Goal: Check status: Check status

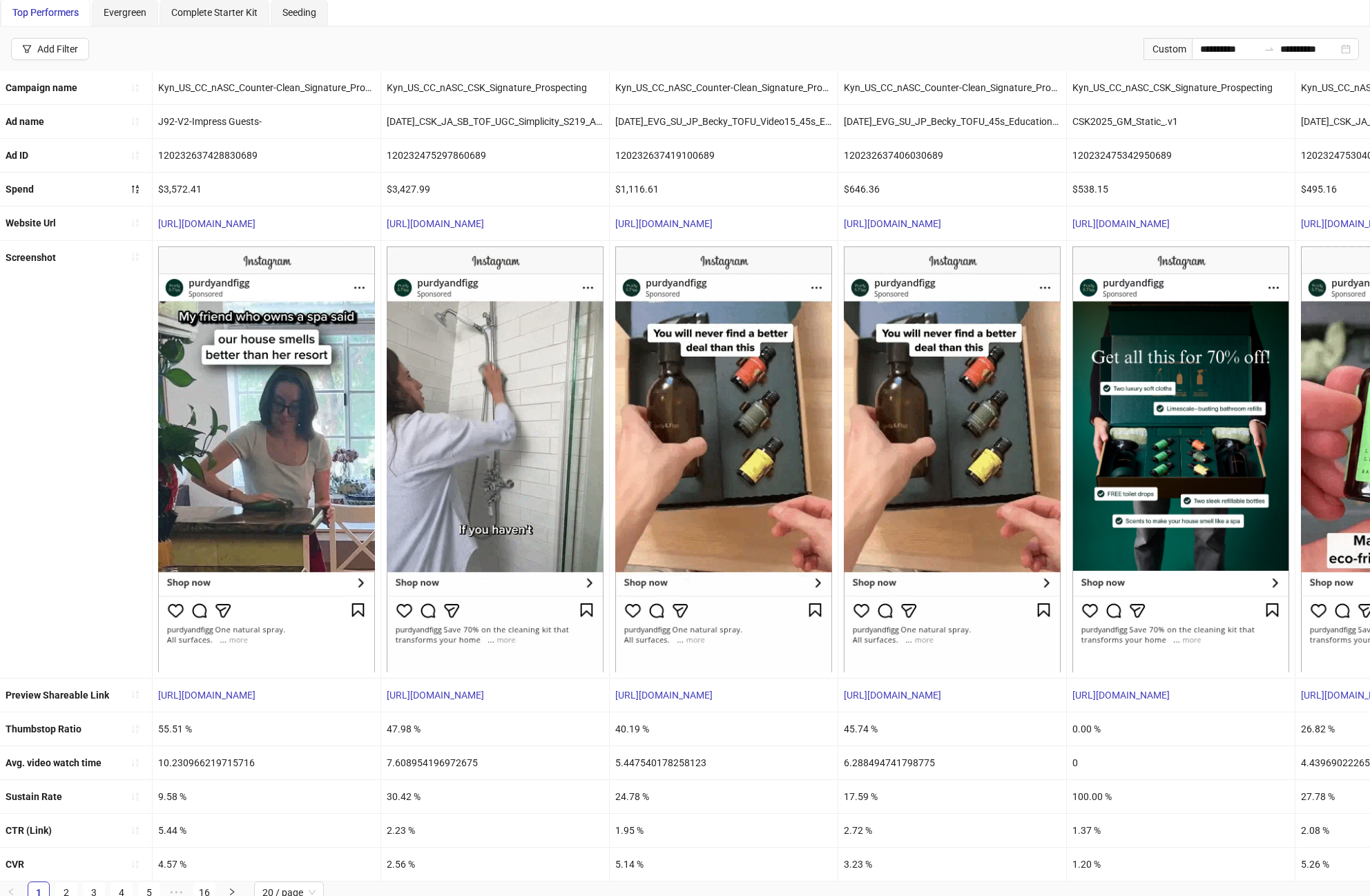
scroll to position [80, 0]
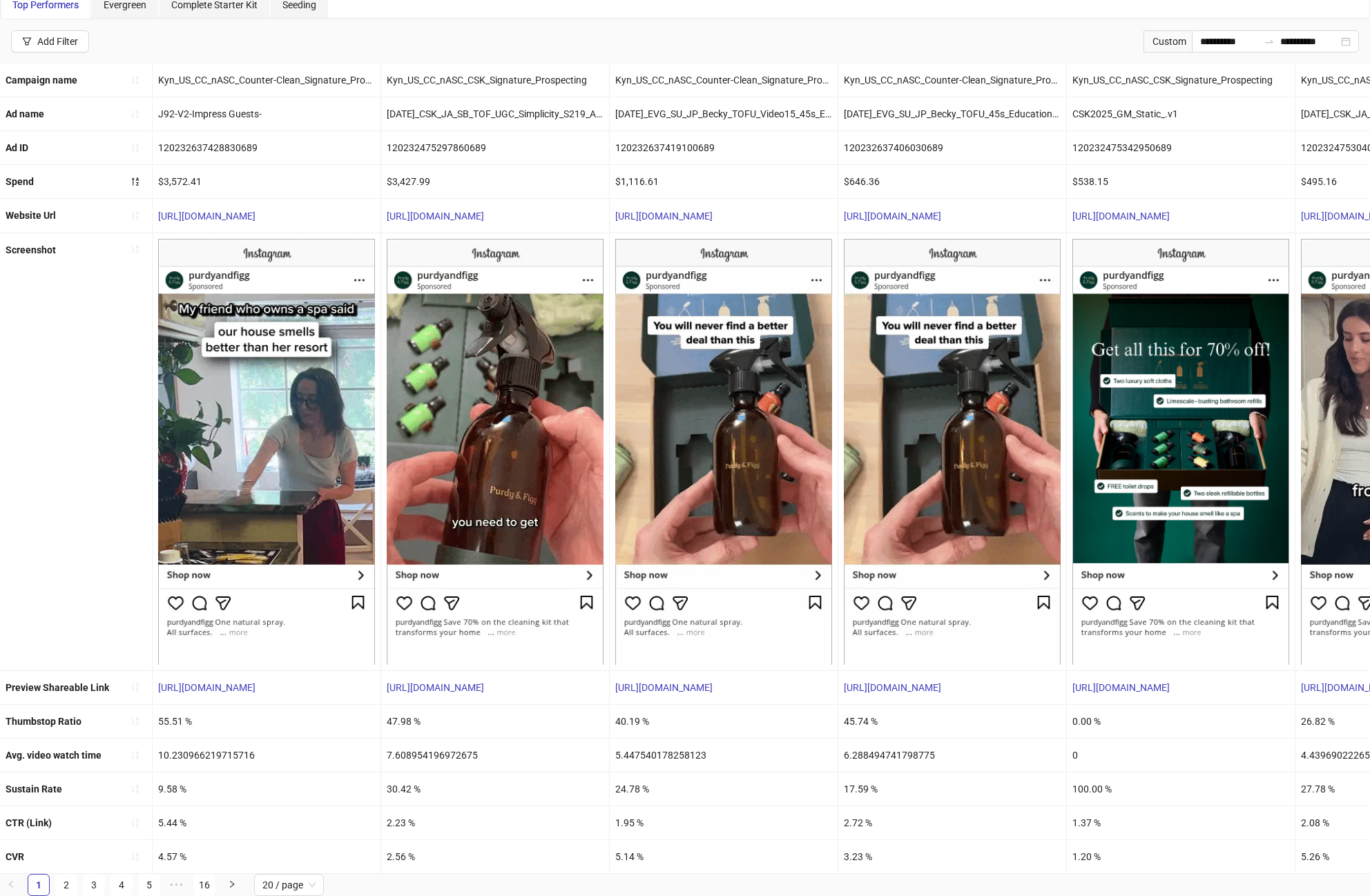
click at [407, 716] on div "47.98 %" at bounding box center [495, 722] width 228 height 33
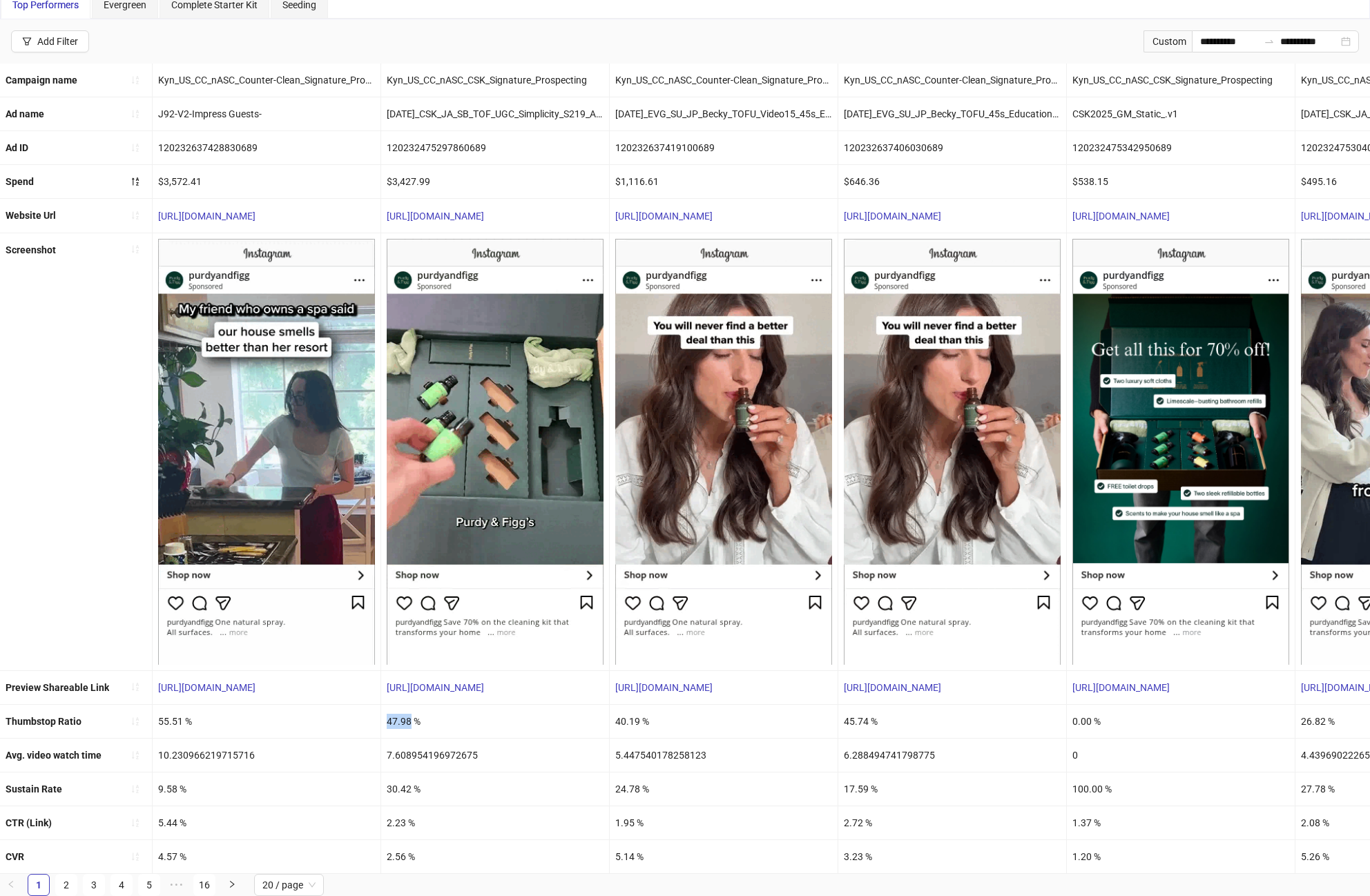
click at [407, 716] on div "47.98 %" at bounding box center [495, 722] width 228 height 33
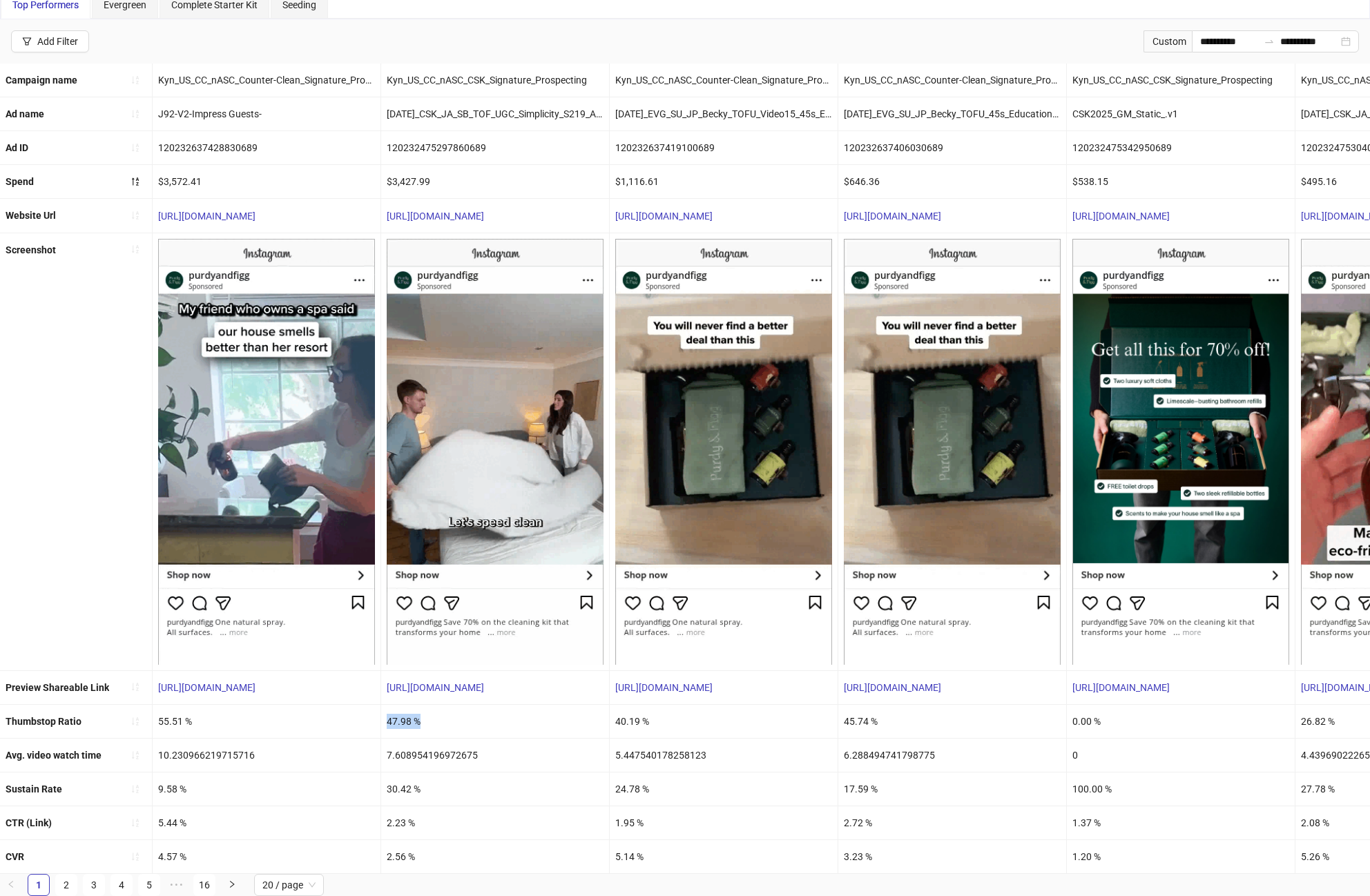
click at [407, 716] on div "47.98 %" at bounding box center [495, 722] width 228 height 33
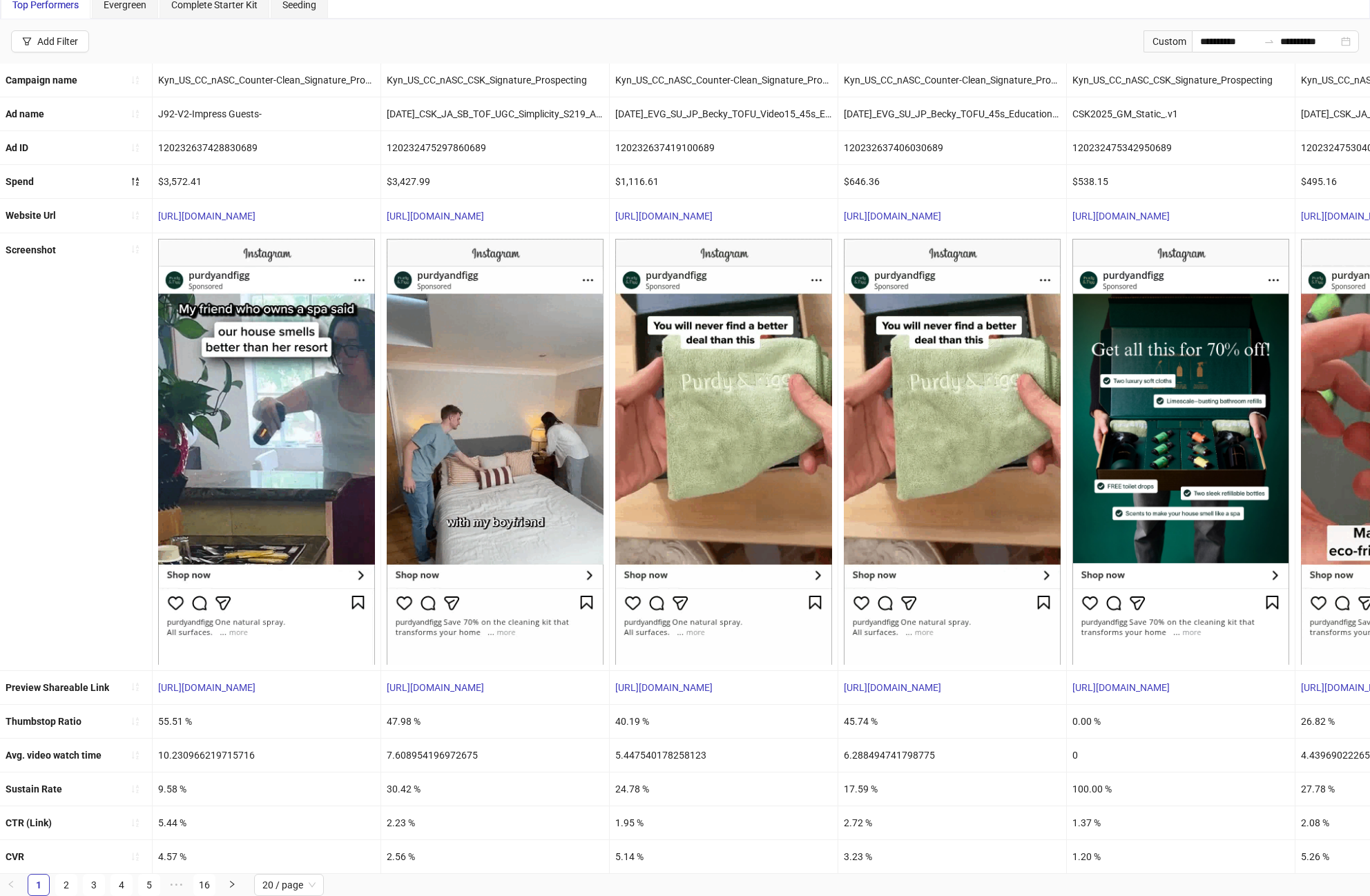
click at [416, 742] on div "7.608954196972675" at bounding box center [495, 755] width 228 height 33
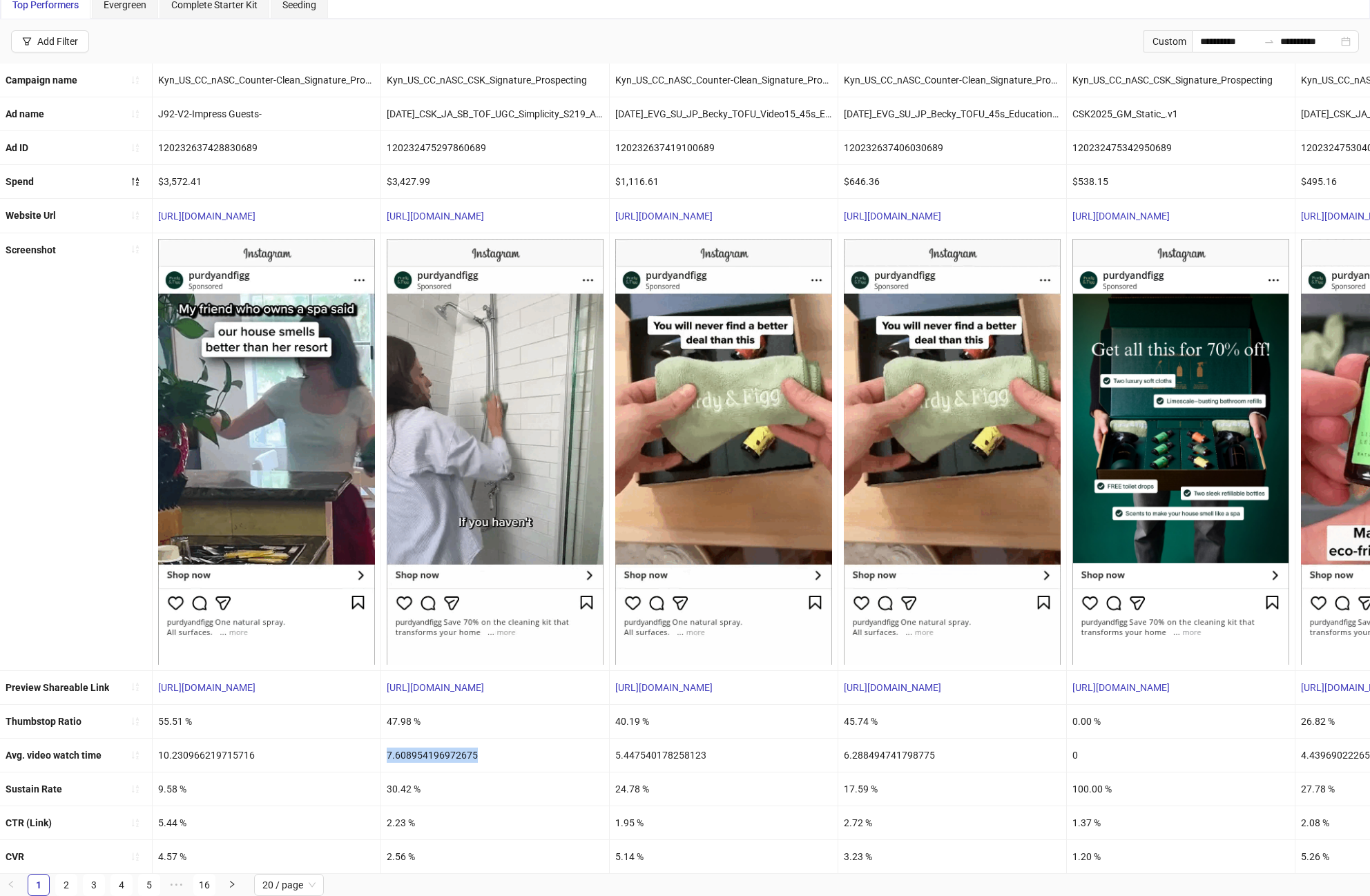
click at [416, 742] on div "7.608954196972675" at bounding box center [495, 755] width 228 height 33
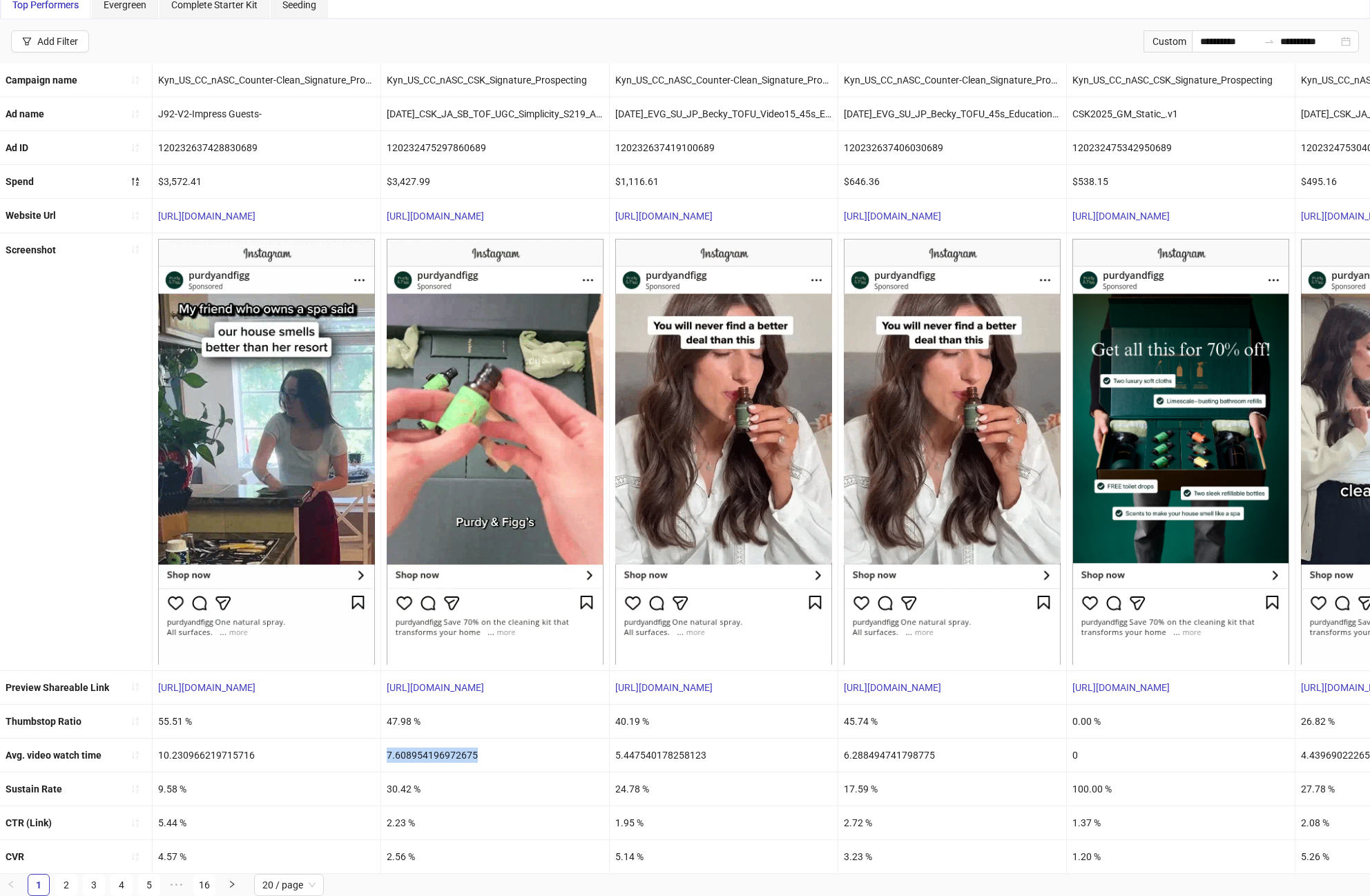
click at [416, 742] on div "7.608954196972675" at bounding box center [495, 755] width 228 height 33
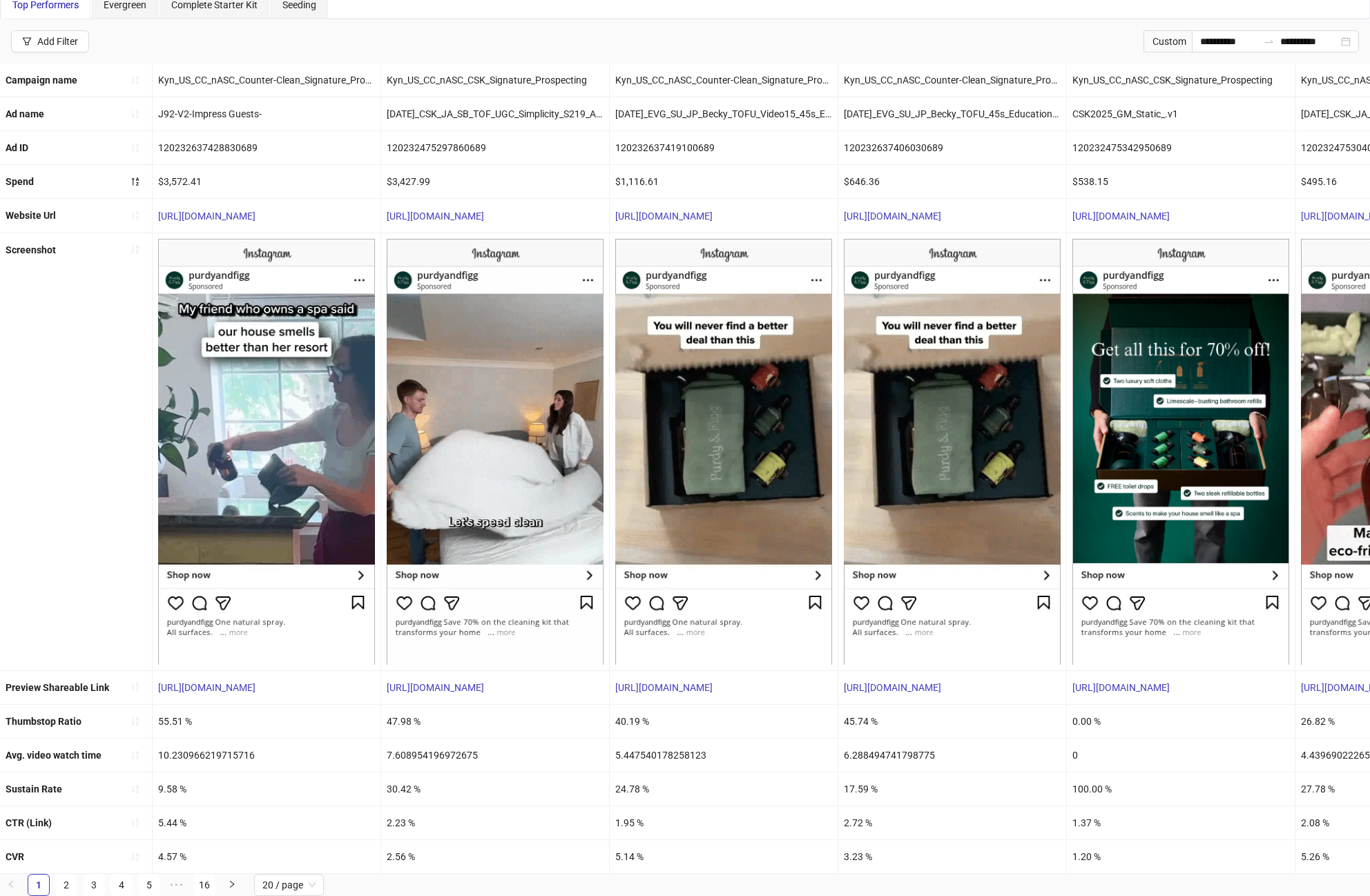
click at [395, 783] on div "30.42 %" at bounding box center [495, 789] width 228 height 33
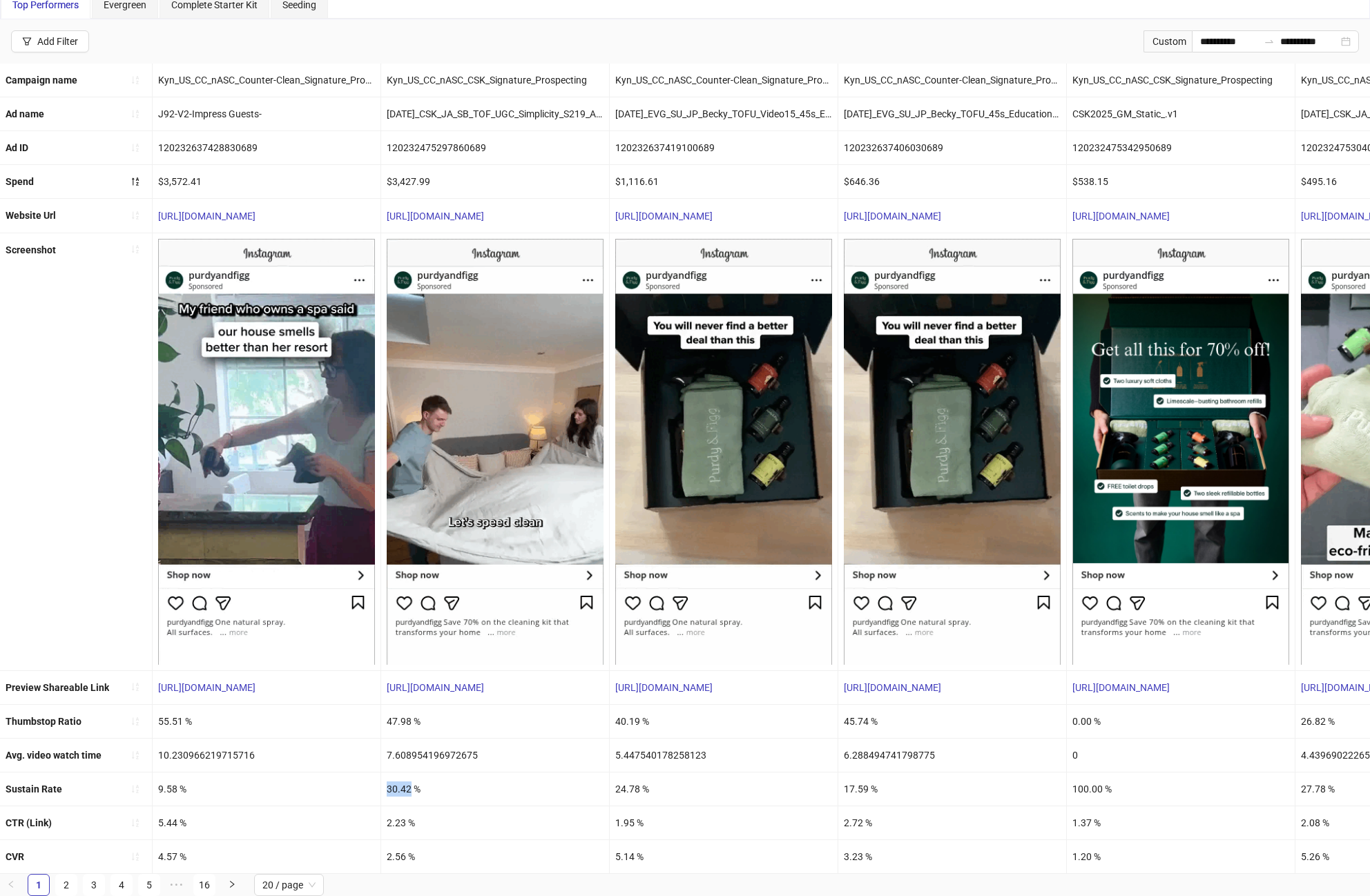
click at [395, 783] on div "30.42 %" at bounding box center [495, 789] width 228 height 33
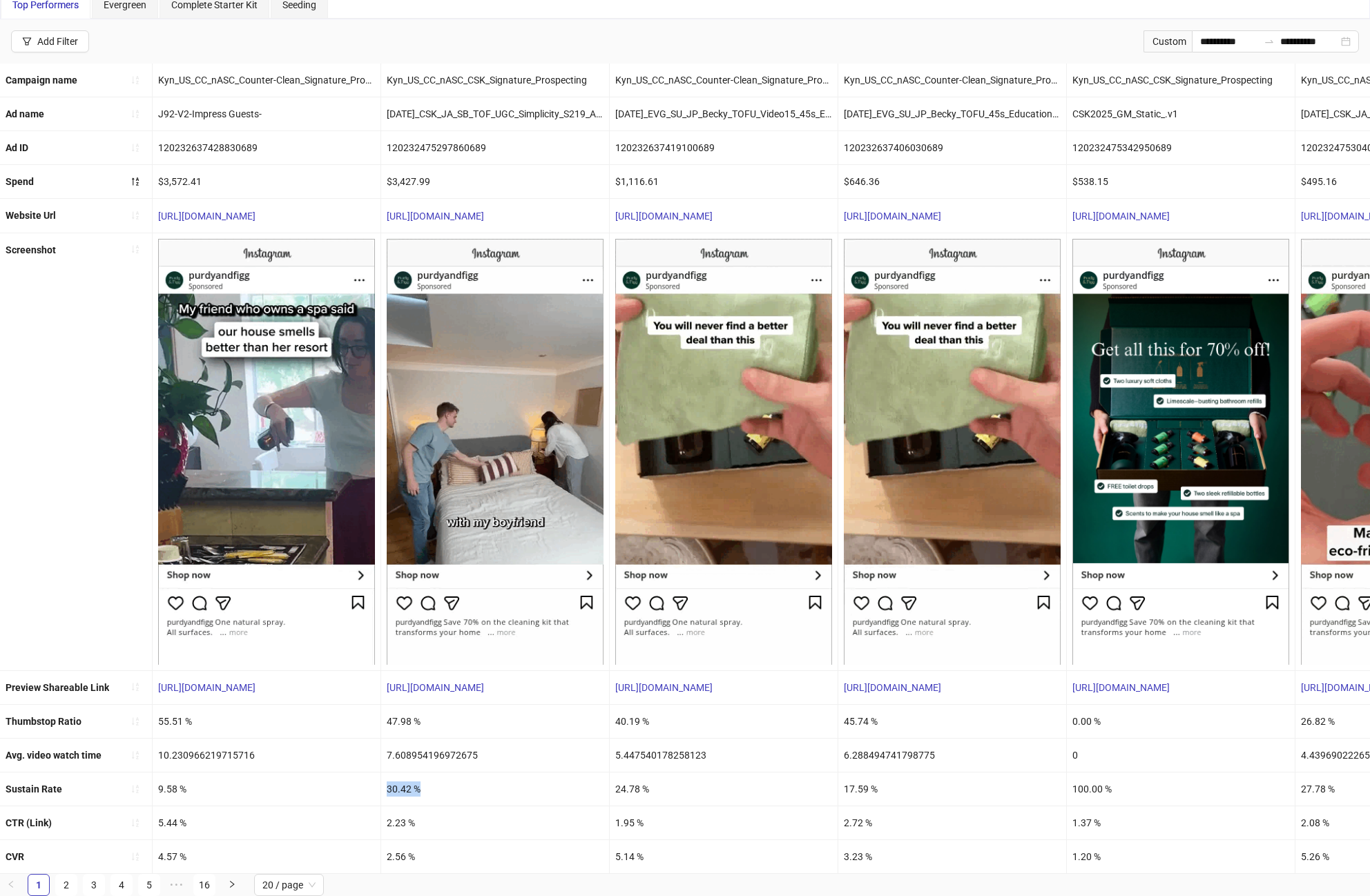
click at [395, 783] on div "30.42 %" at bounding box center [495, 789] width 228 height 33
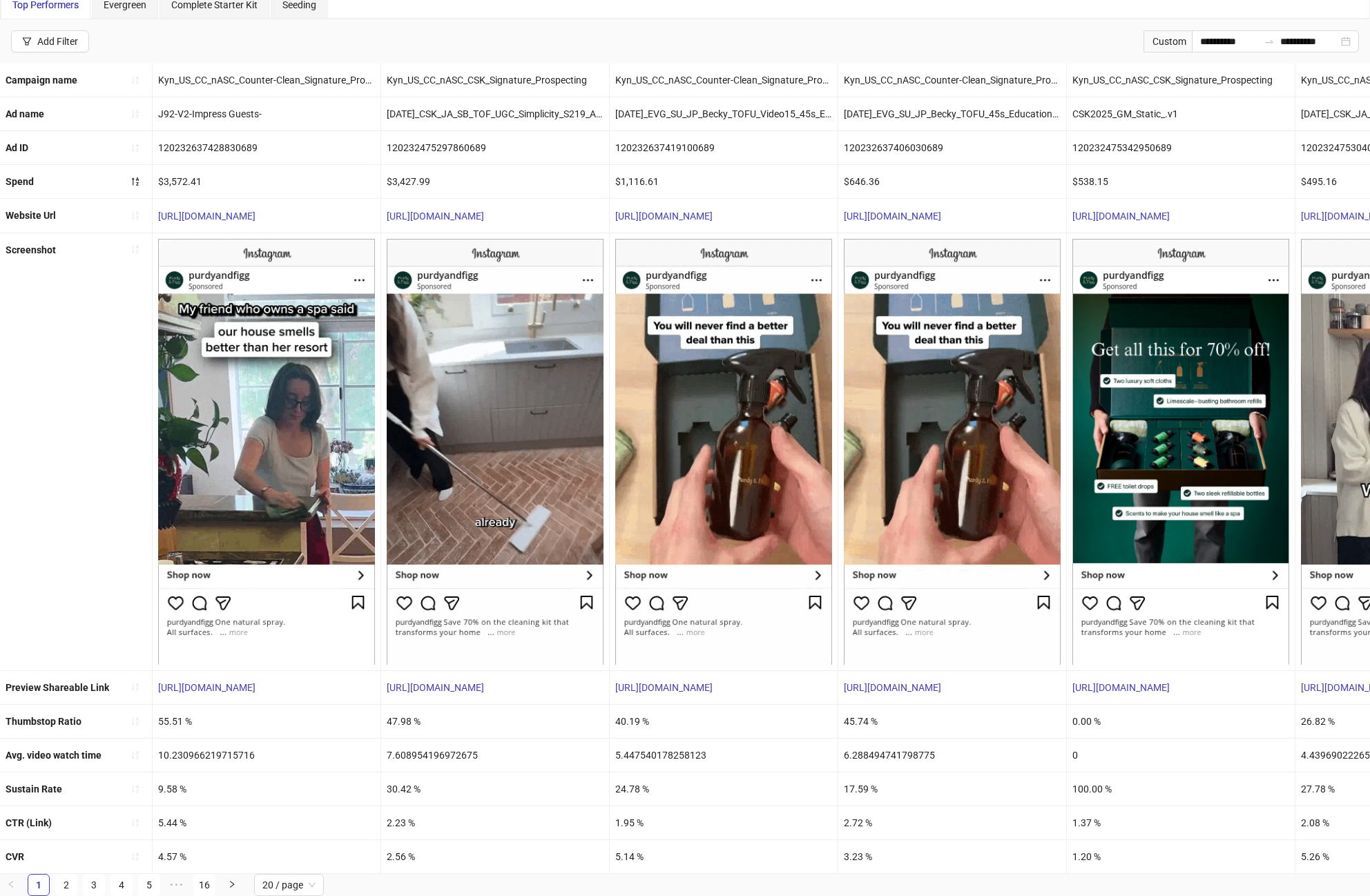
click at [404, 850] on div "2.56 %" at bounding box center [495, 857] width 228 height 33
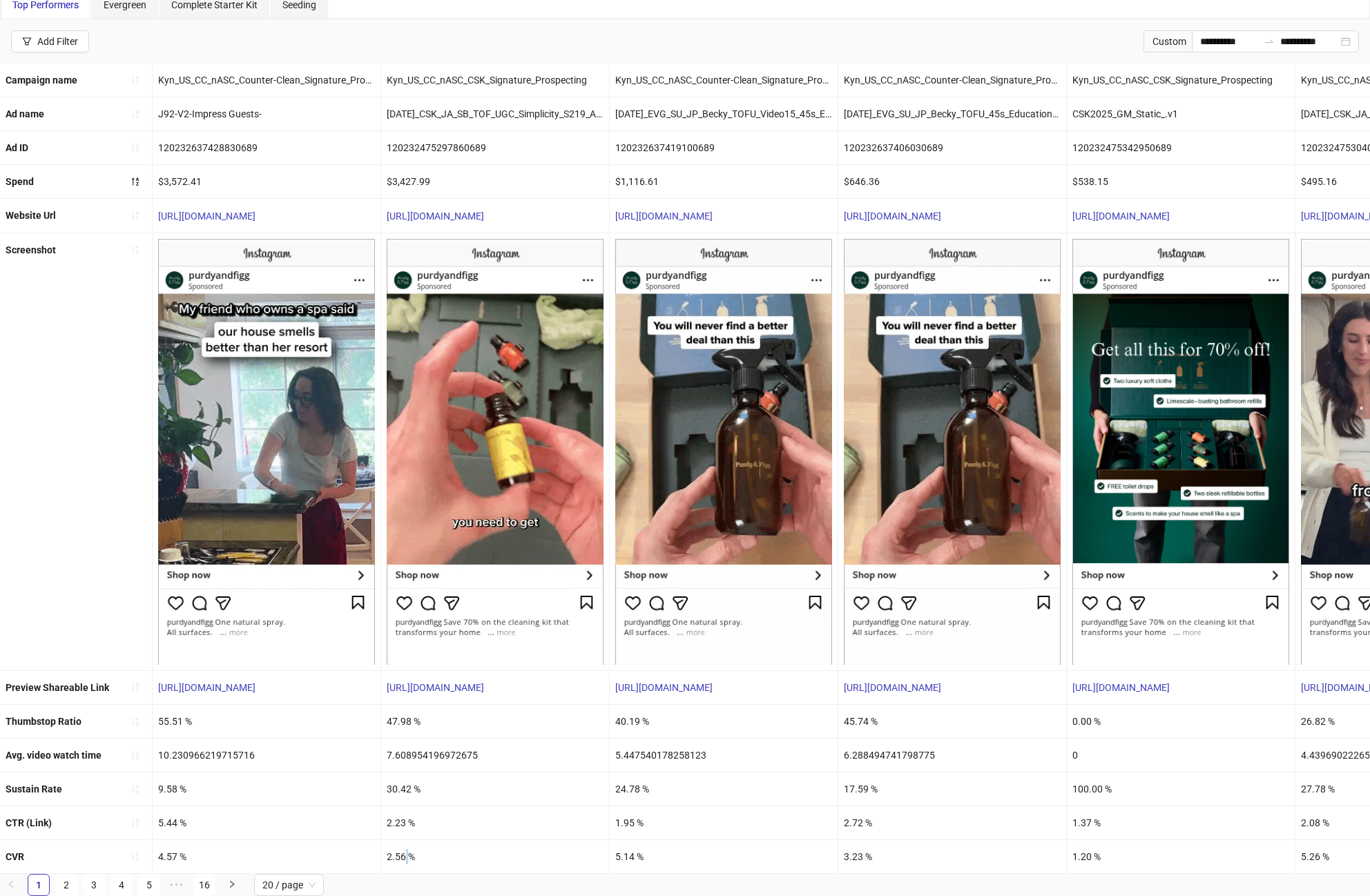
click at [404, 850] on div "2.56 %" at bounding box center [495, 857] width 228 height 33
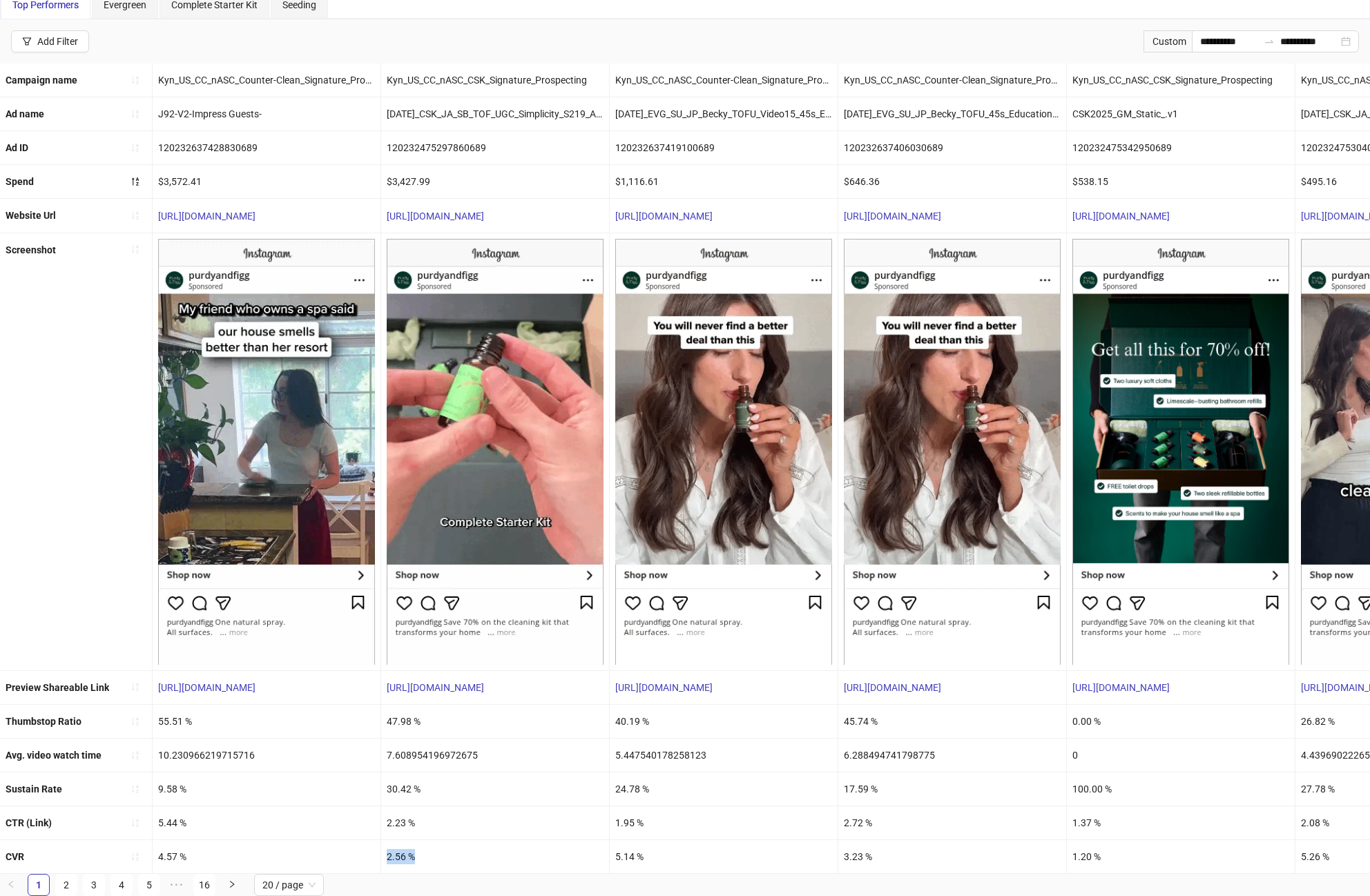
click at [404, 850] on div "2.56 %" at bounding box center [495, 857] width 228 height 33
